Goal: Task Accomplishment & Management: Use online tool/utility

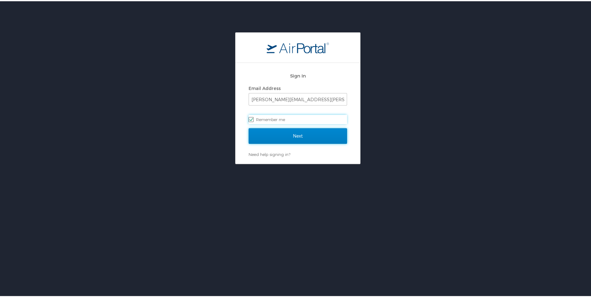
click at [281, 133] on input "Next" at bounding box center [297, 135] width 98 height 16
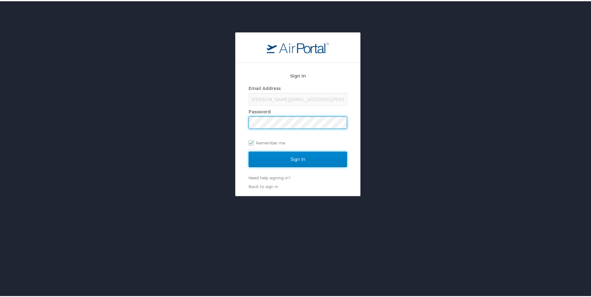
click at [290, 159] on input "Sign In" at bounding box center [297, 158] width 98 height 16
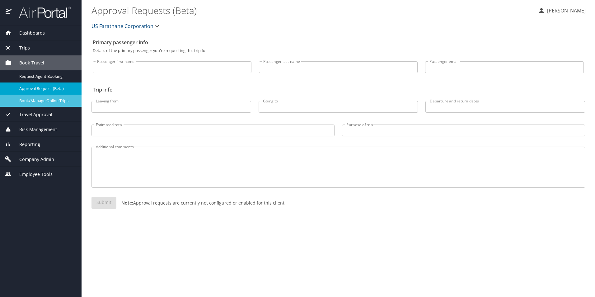
click at [55, 100] on span "Book/Manage Online Trips" at bounding box center [46, 101] width 55 height 6
